Goal: Navigation & Orientation: Go to known website

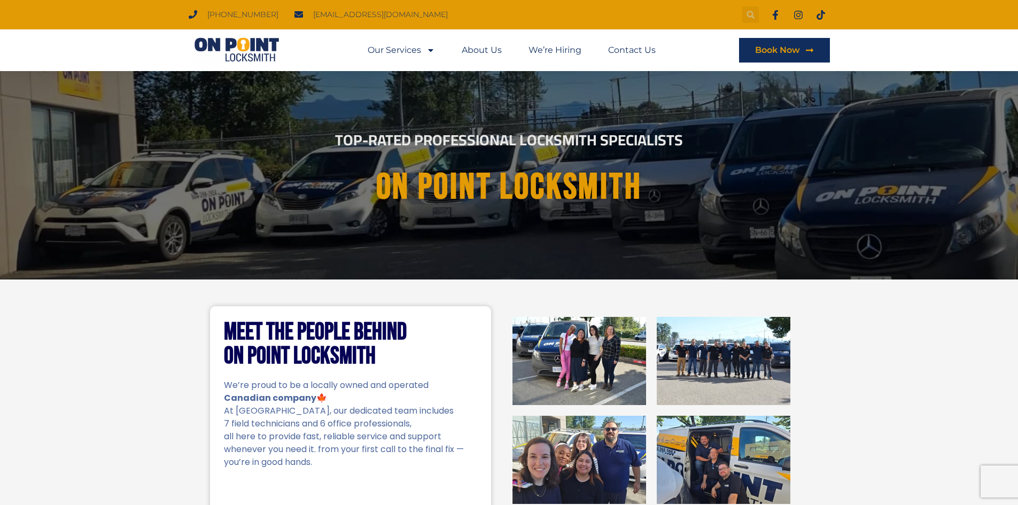
click at [745, 20] on div "Search" at bounding box center [750, 14] width 17 height 17
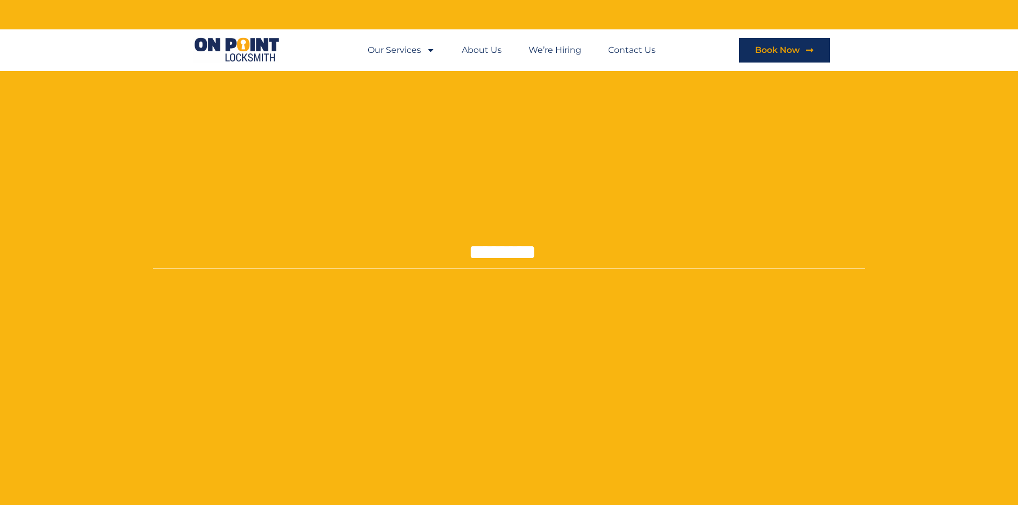
type input "********"
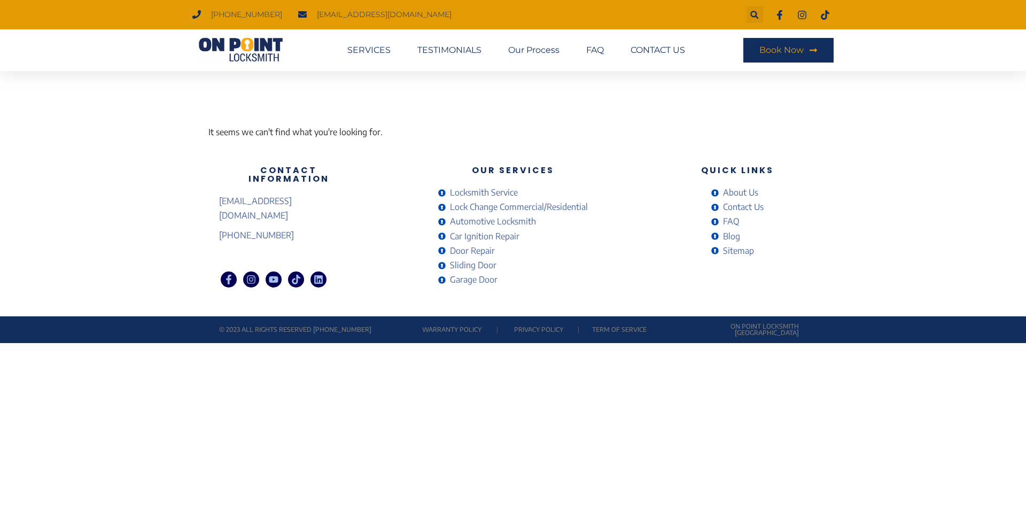
click at [257, 45] on img at bounding box center [240, 50] width 96 height 26
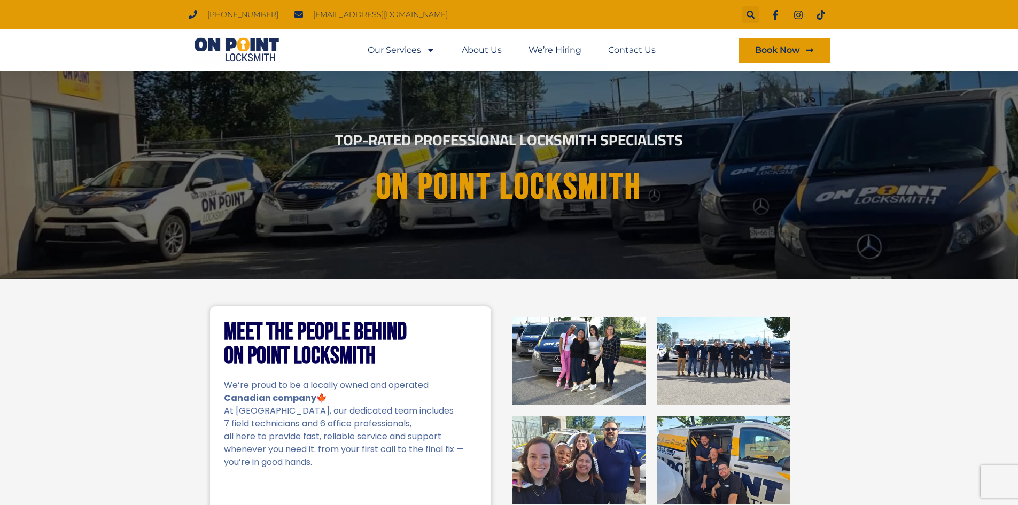
click at [810, 45] on link "Book Now" at bounding box center [784, 50] width 91 height 25
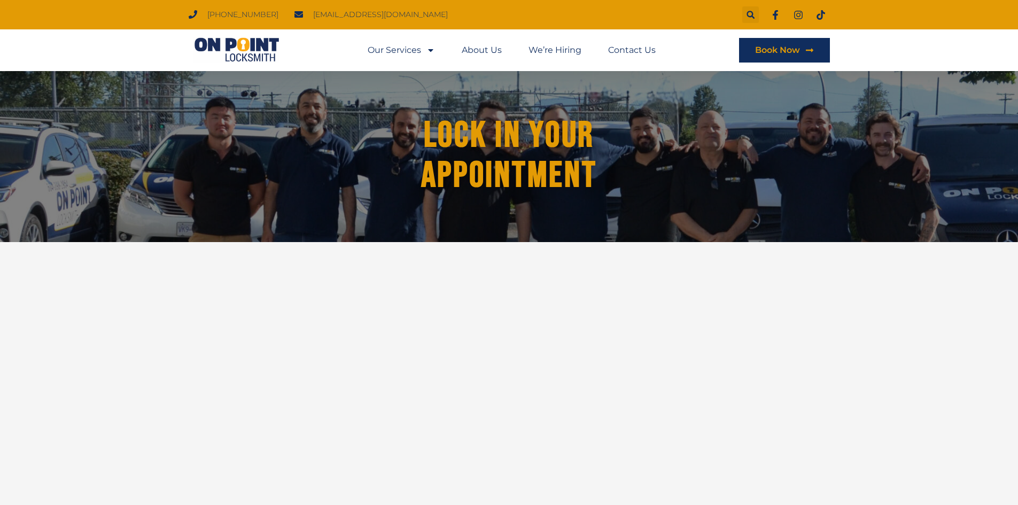
click at [239, 53] on img at bounding box center [237, 50] width 96 height 26
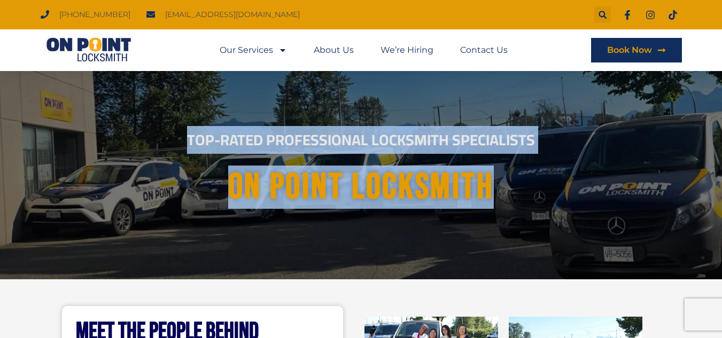
drag, startPoint x: 256, startPoint y: 130, endPoint x: 567, endPoint y: 199, distance: 317.9
click at [567, 199] on div "Top-Rated Professional Locksmith Specialists On point Locksmith" at bounding box center [361, 175] width 598 height 86
click at [580, 190] on h1 "On point Locksmith" at bounding box center [361, 187] width 576 height 40
